Goal: Information Seeking & Learning: Compare options

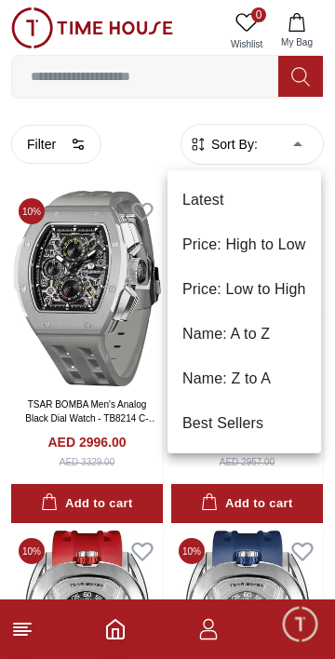
click at [287, 288] on li "Price: Low to High" at bounding box center [245, 289] width 154 height 45
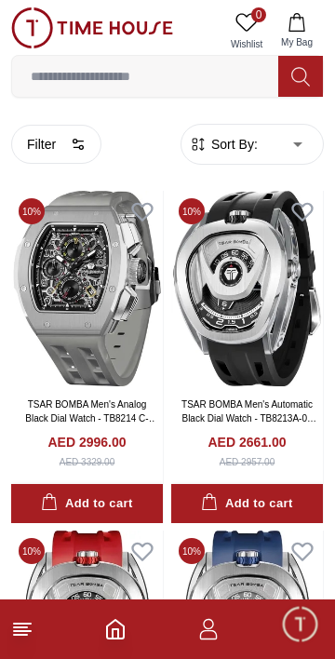
type input "*"
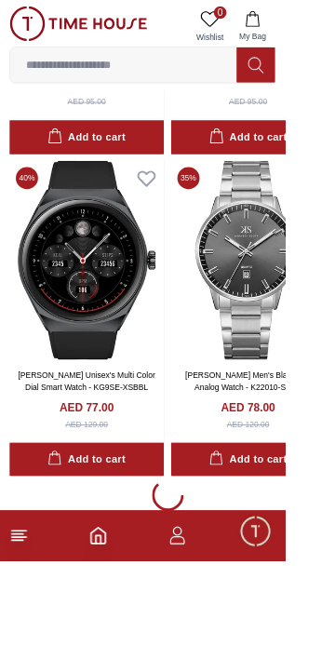
scroll to position [3449, 0]
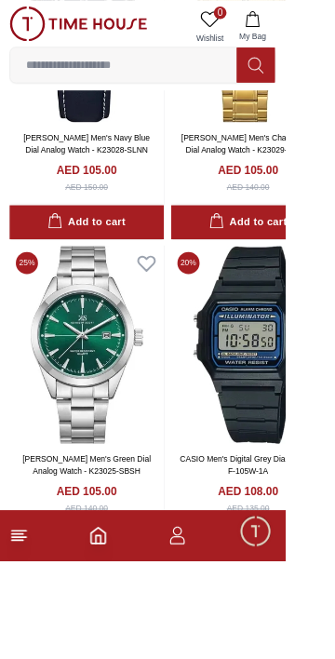
scroll to position [10873, 0]
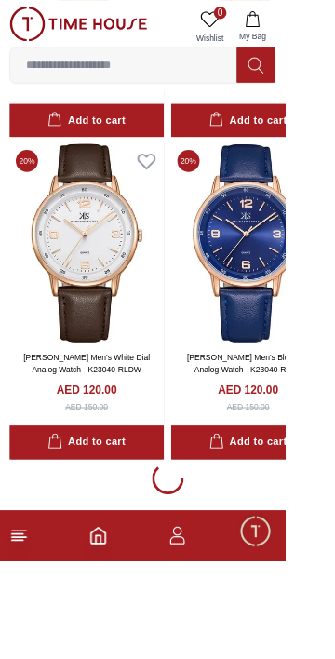
scroll to position [18579, 0]
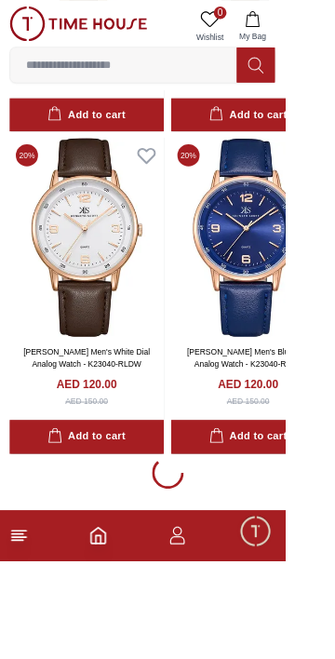
scroll to position [18579, 0]
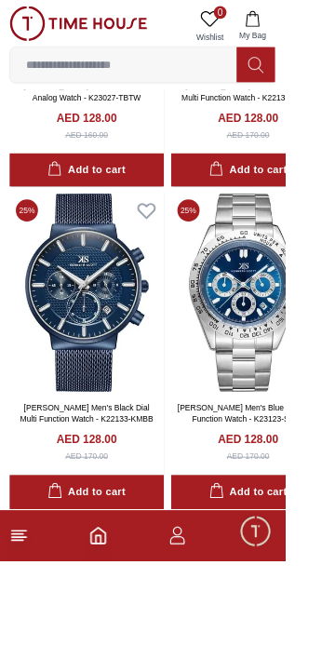
scroll to position [21918, 0]
